Goal: Find specific page/section: Find specific page/section

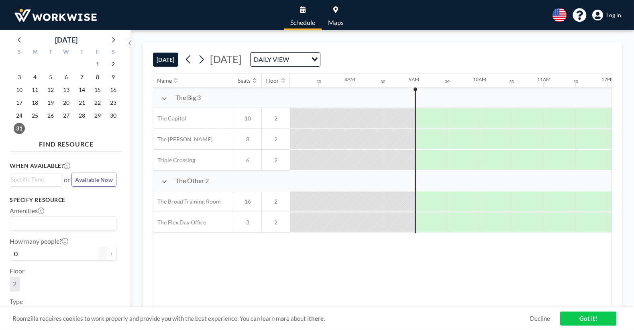
scroll to position [0, 546]
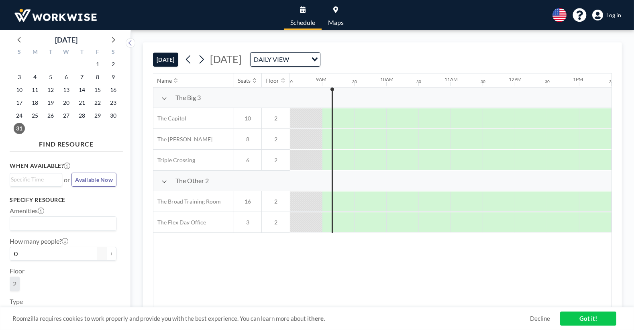
click at [613, 14] on span "Log in" at bounding box center [614, 15] width 15 height 7
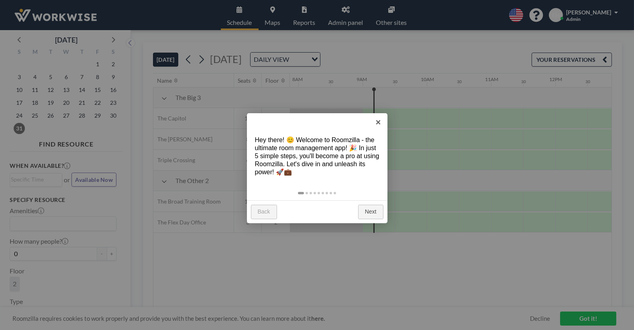
scroll to position [0, 546]
click at [378, 120] on link "×" at bounding box center [379, 122] width 18 height 18
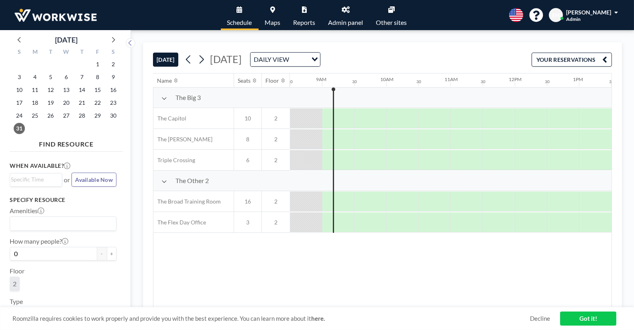
click at [305, 16] on link "Reports" at bounding box center [304, 15] width 35 height 30
